Goal: Task Accomplishment & Management: Use online tool/utility

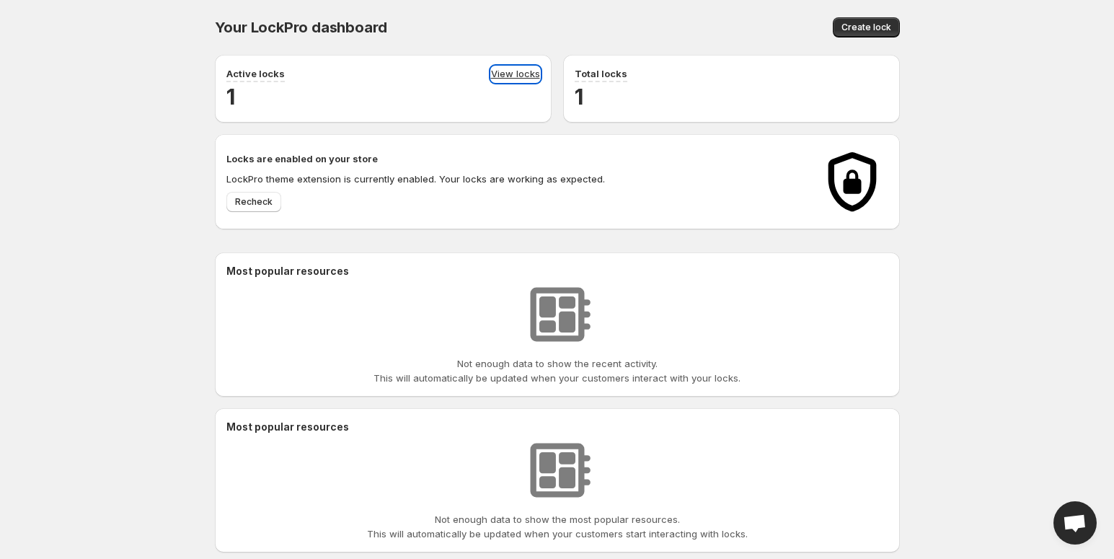
click at [513, 73] on link "View locks" at bounding box center [515, 74] width 49 height 16
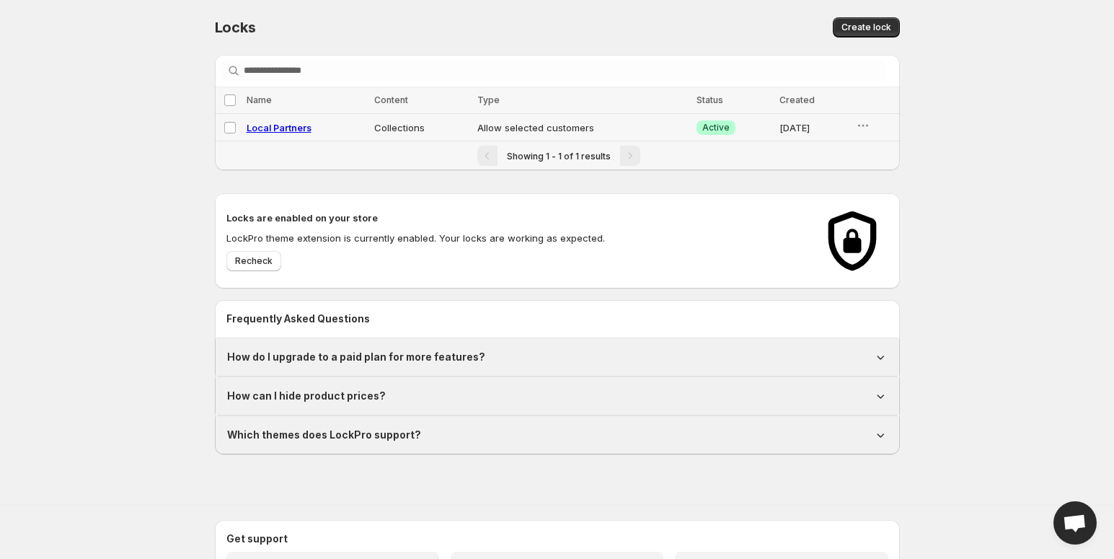
click at [270, 128] on span "Local Partners" at bounding box center [279, 128] width 65 height 12
select select "**********"
select select "******"
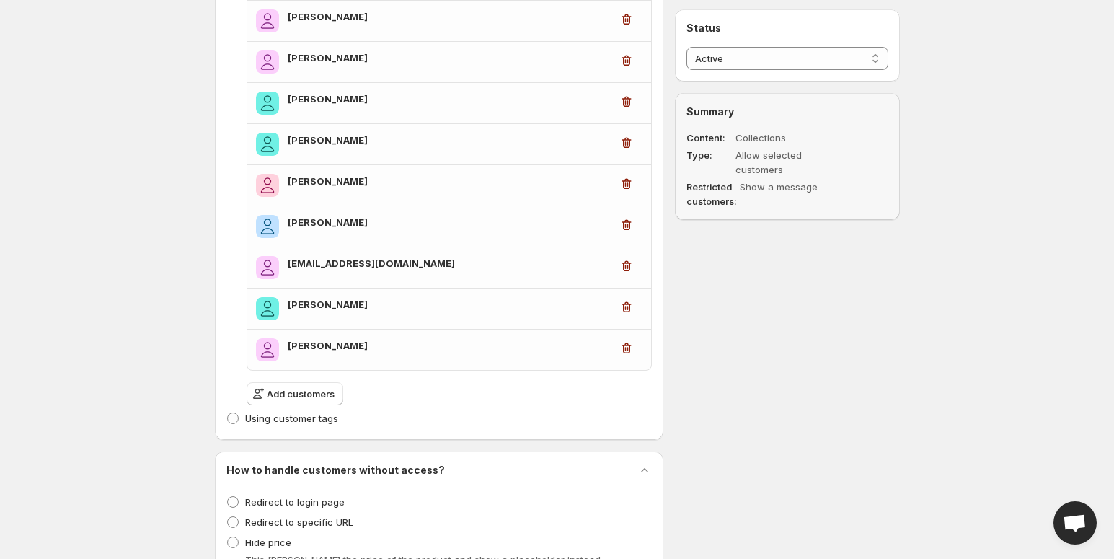
scroll to position [1575, 0]
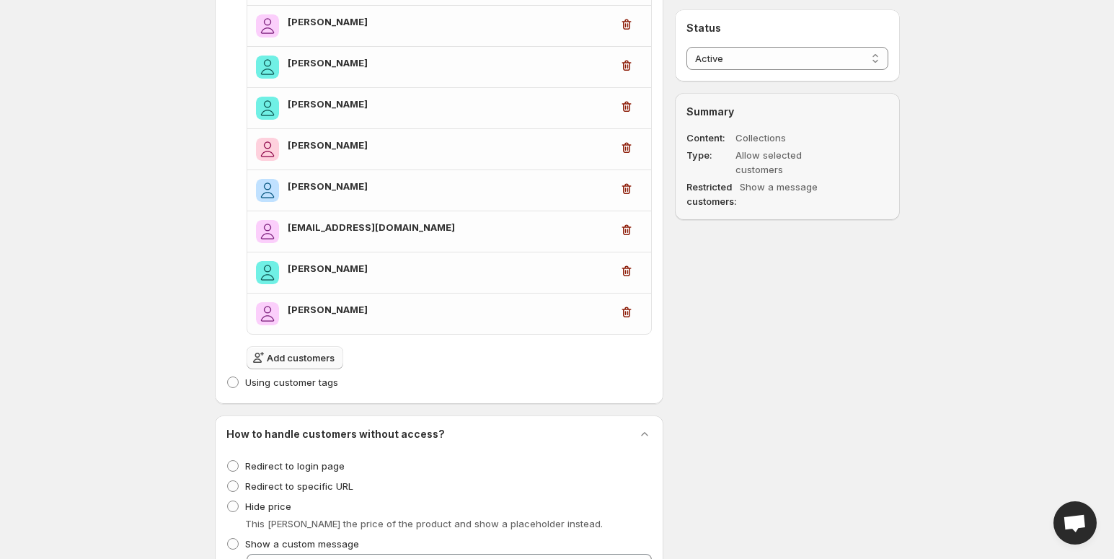
click at [313, 356] on span "Add customers" at bounding box center [301, 357] width 68 height 14
click at [285, 358] on span "Add customers" at bounding box center [301, 357] width 68 height 14
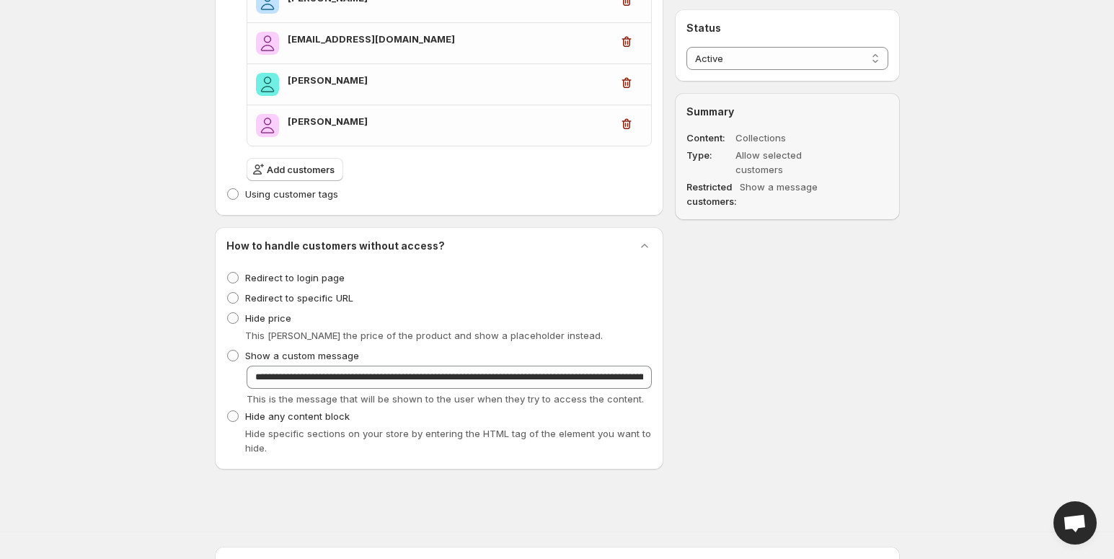
scroll to position [1692, 0]
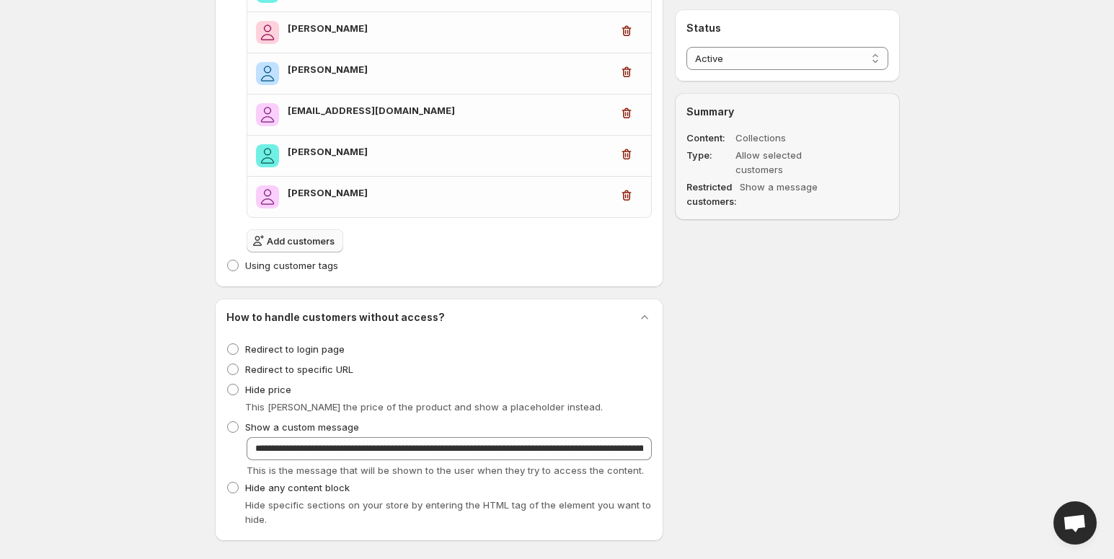
click at [282, 241] on span "Add customers" at bounding box center [301, 241] width 68 height 14
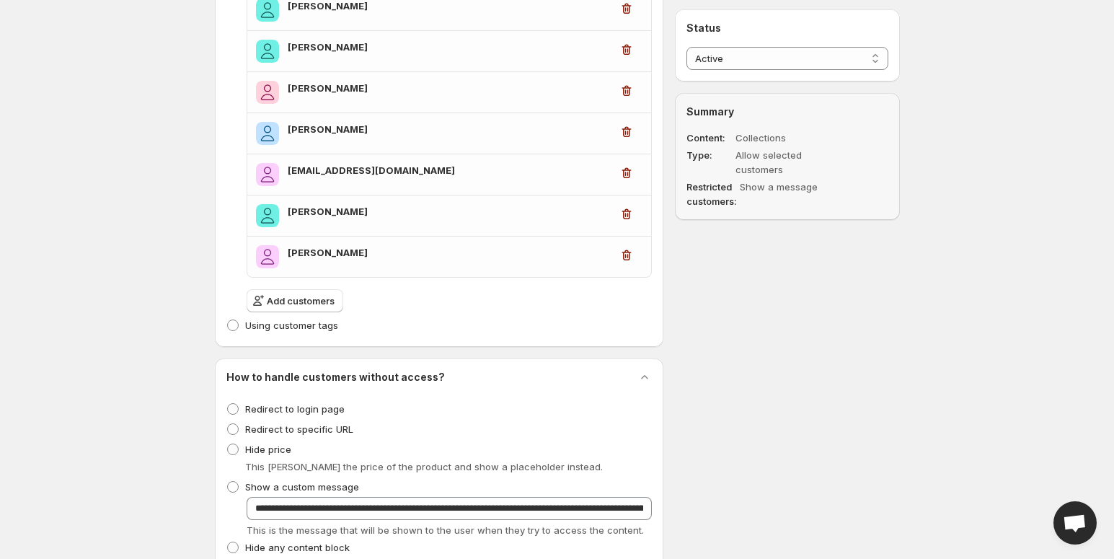
scroll to position [1698, 0]
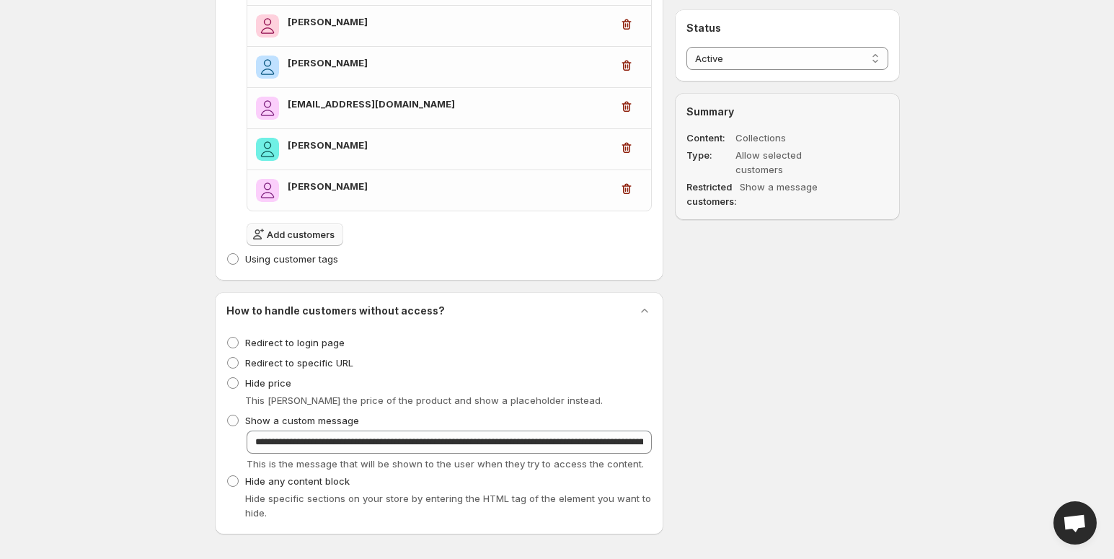
click at [302, 237] on span "Add customers" at bounding box center [301, 234] width 68 height 14
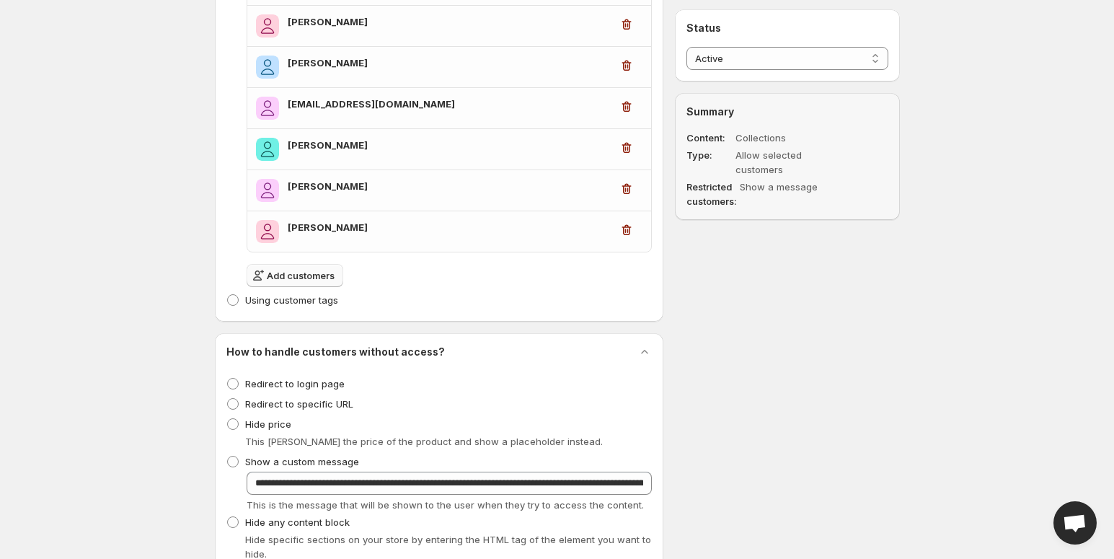
click at [271, 273] on span "Add customers" at bounding box center [301, 275] width 68 height 14
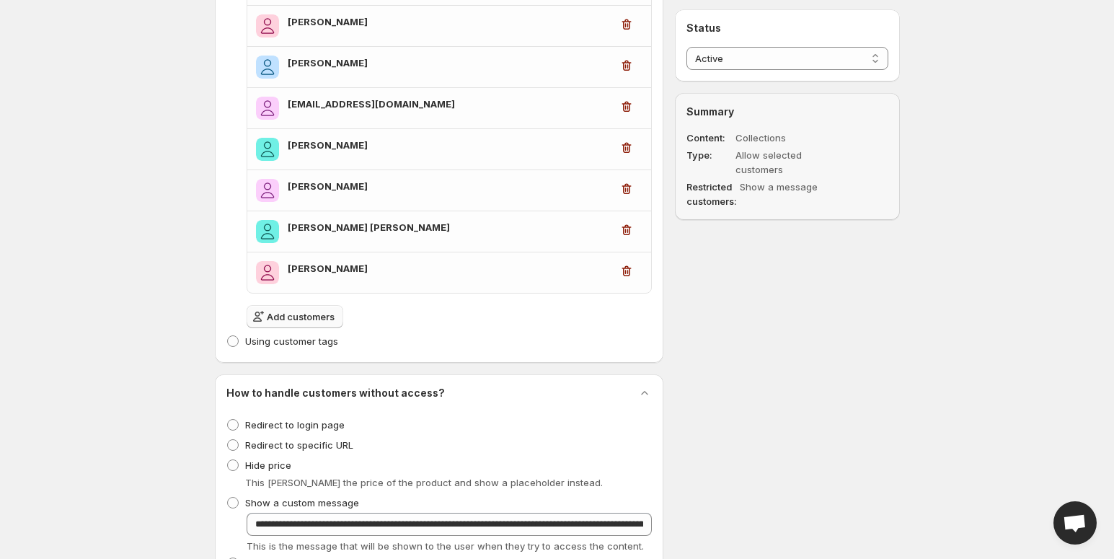
click at [285, 322] on span "Add customers" at bounding box center [301, 316] width 68 height 14
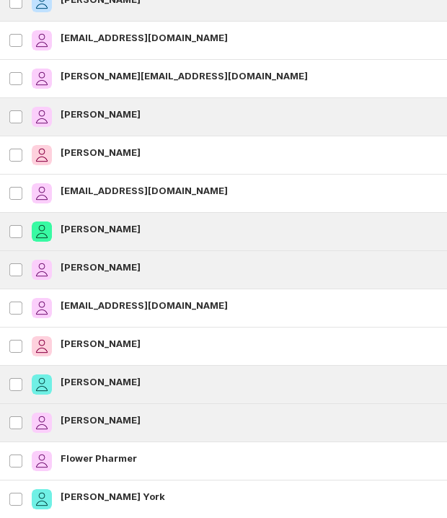
scroll to position [1504, 0]
